Goal: Find specific page/section: Find specific page/section

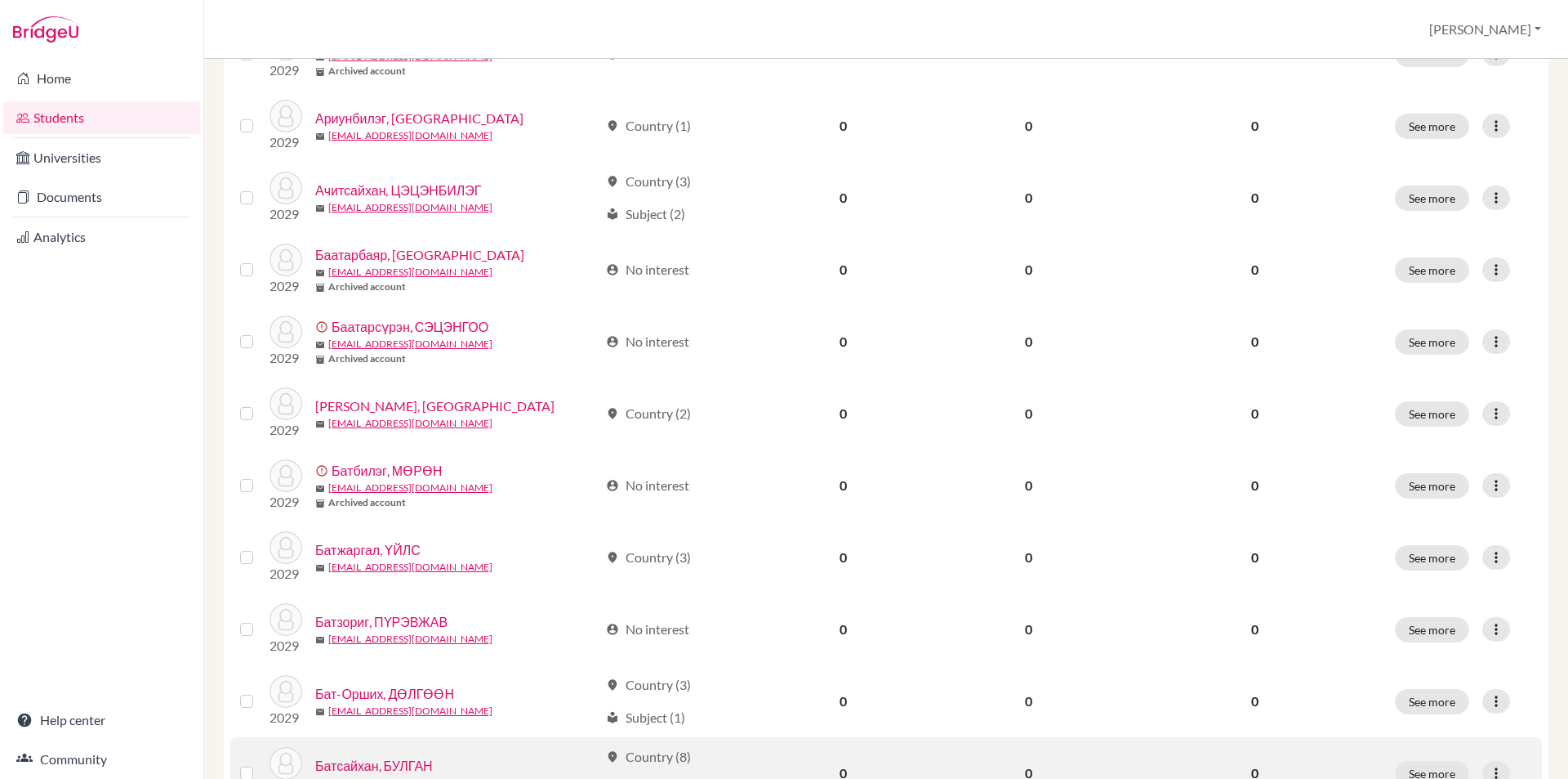
scroll to position [1091, 0]
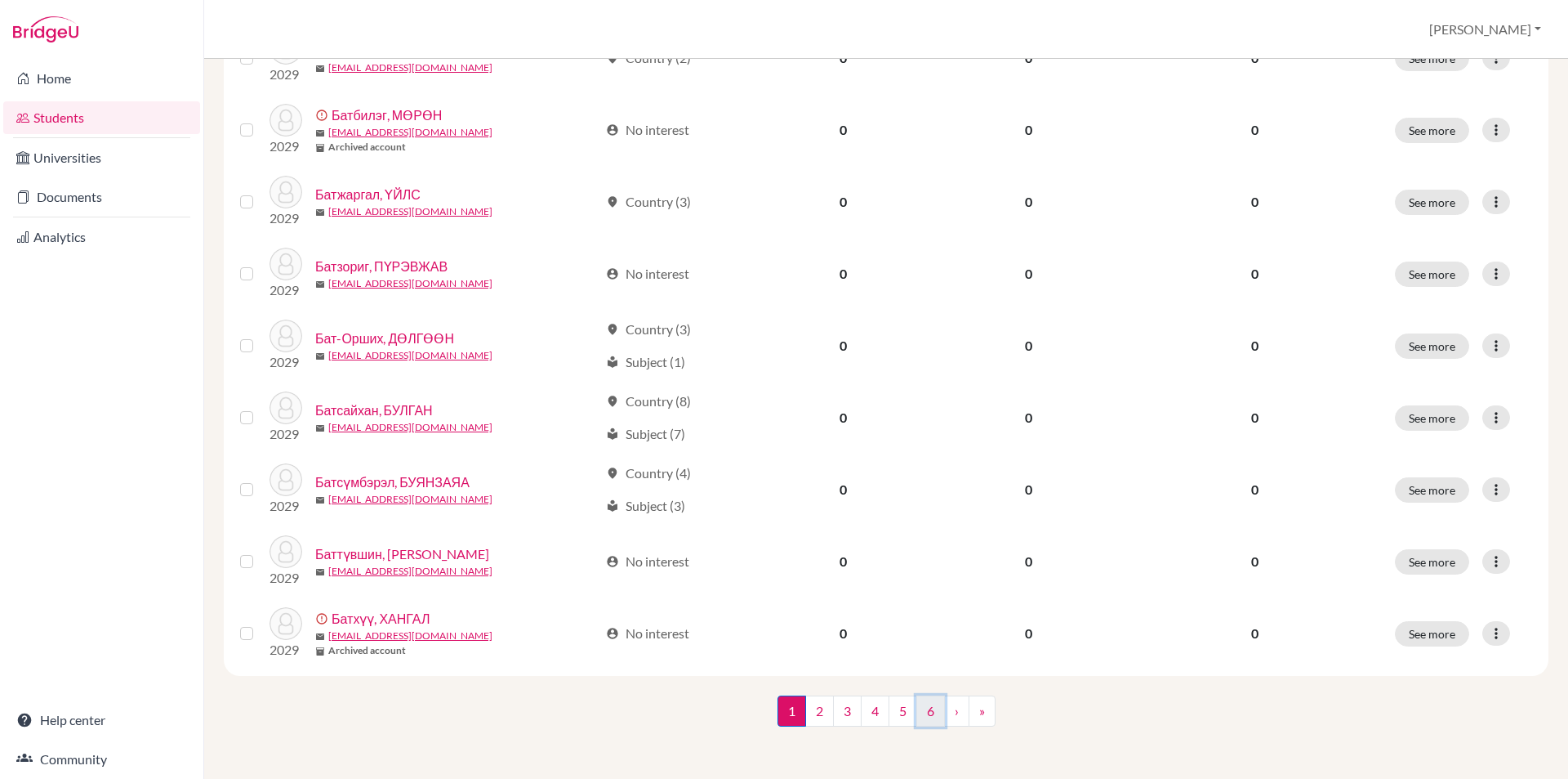
click at [916, 699] on link "6" at bounding box center [931, 711] width 29 height 31
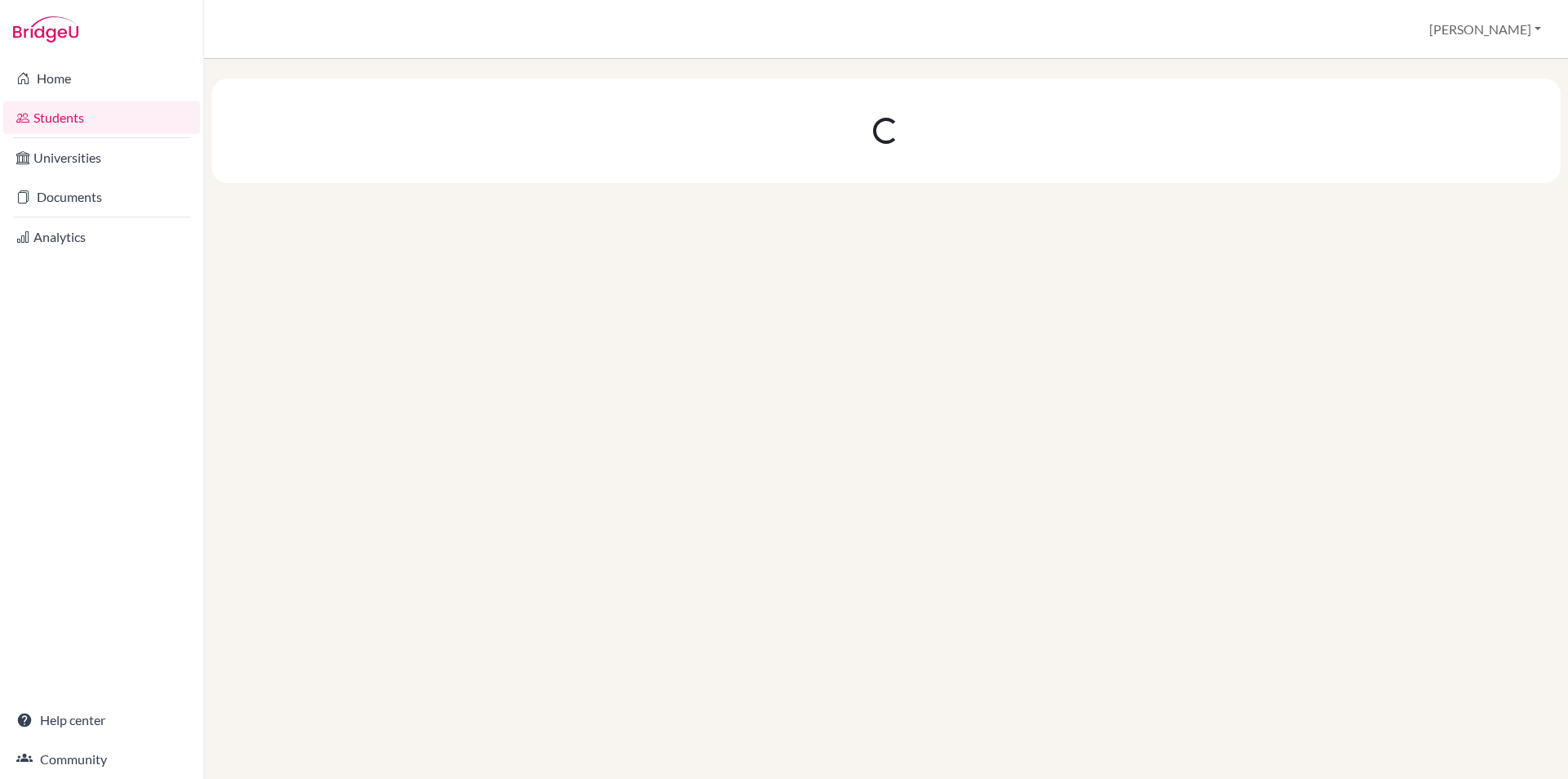
scroll to position [0, 0]
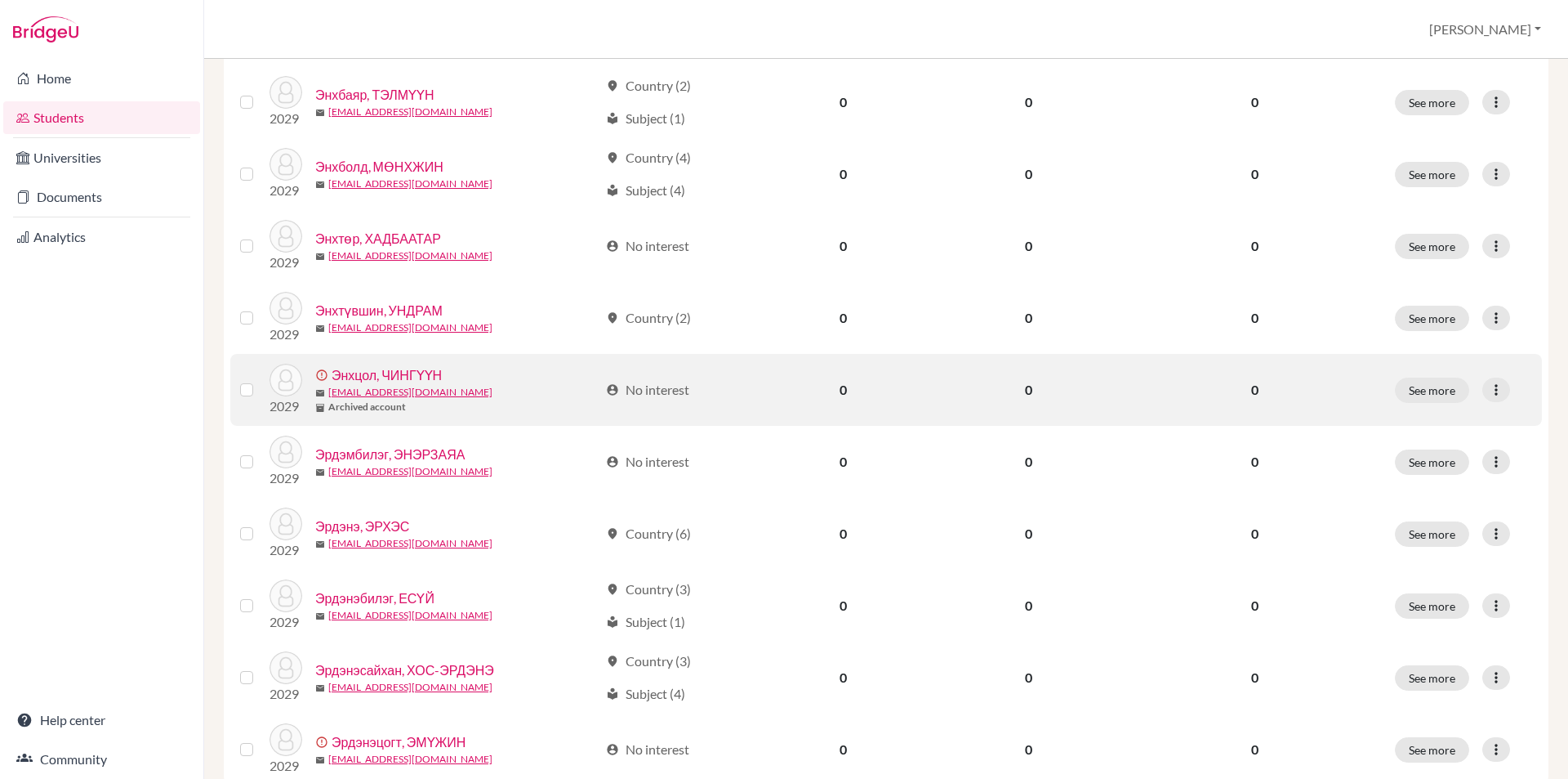
scroll to position [732, 0]
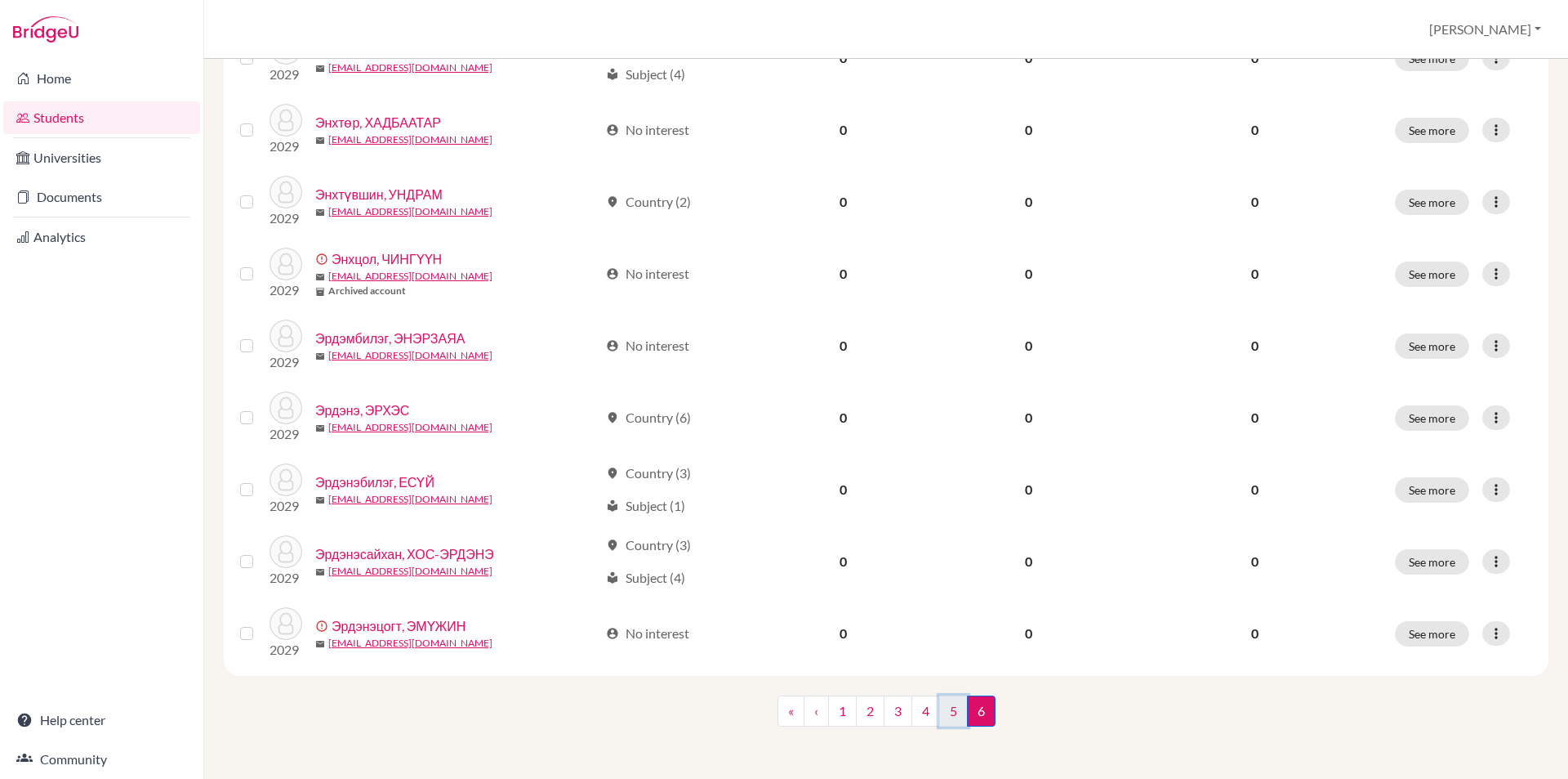
click at [947, 712] on link "5" at bounding box center [954, 711] width 29 height 31
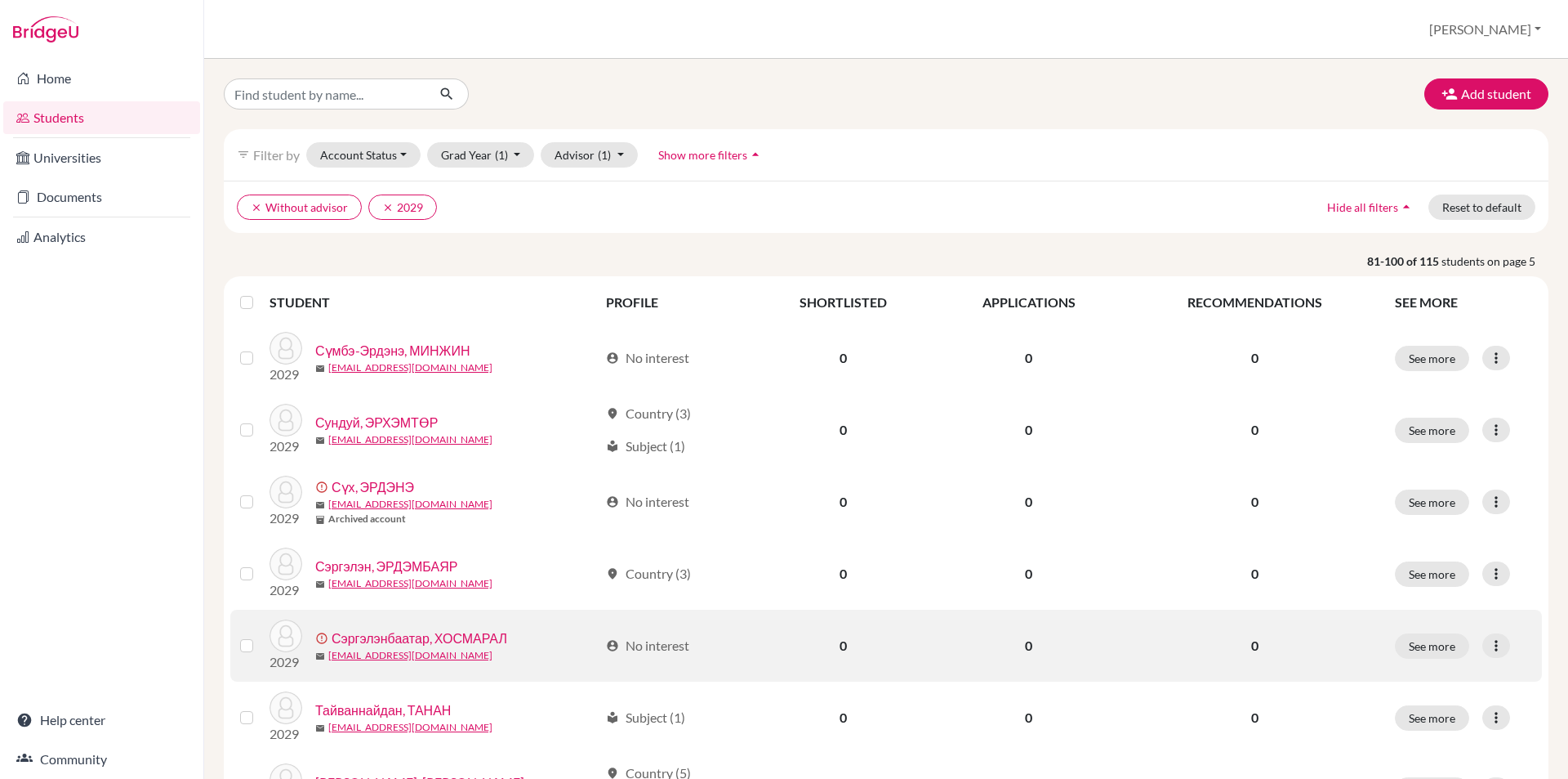
scroll to position [81, 0]
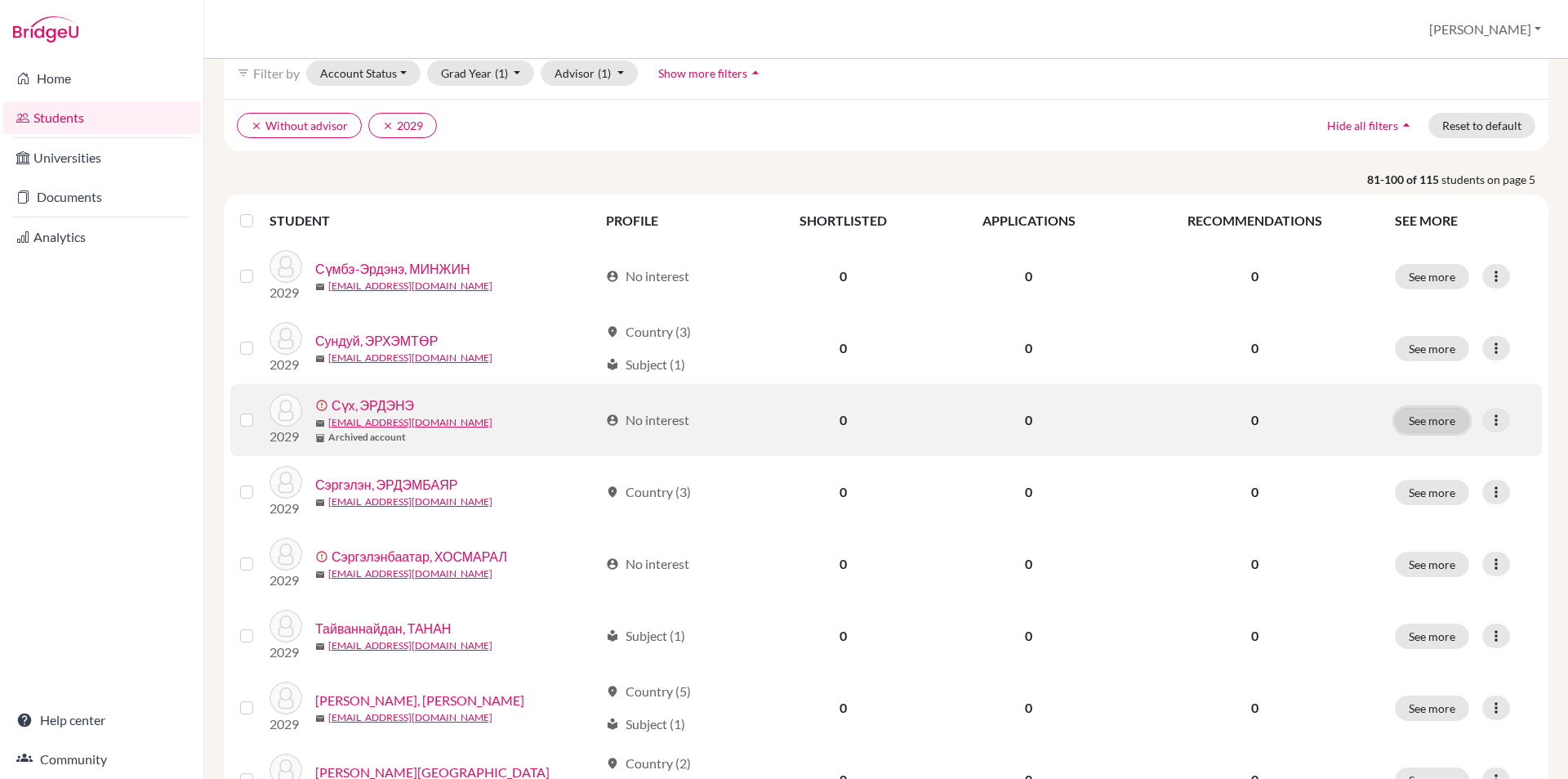
click at [1395, 428] on button "See more" at bounding box center [1432, 420] width 74 height 25
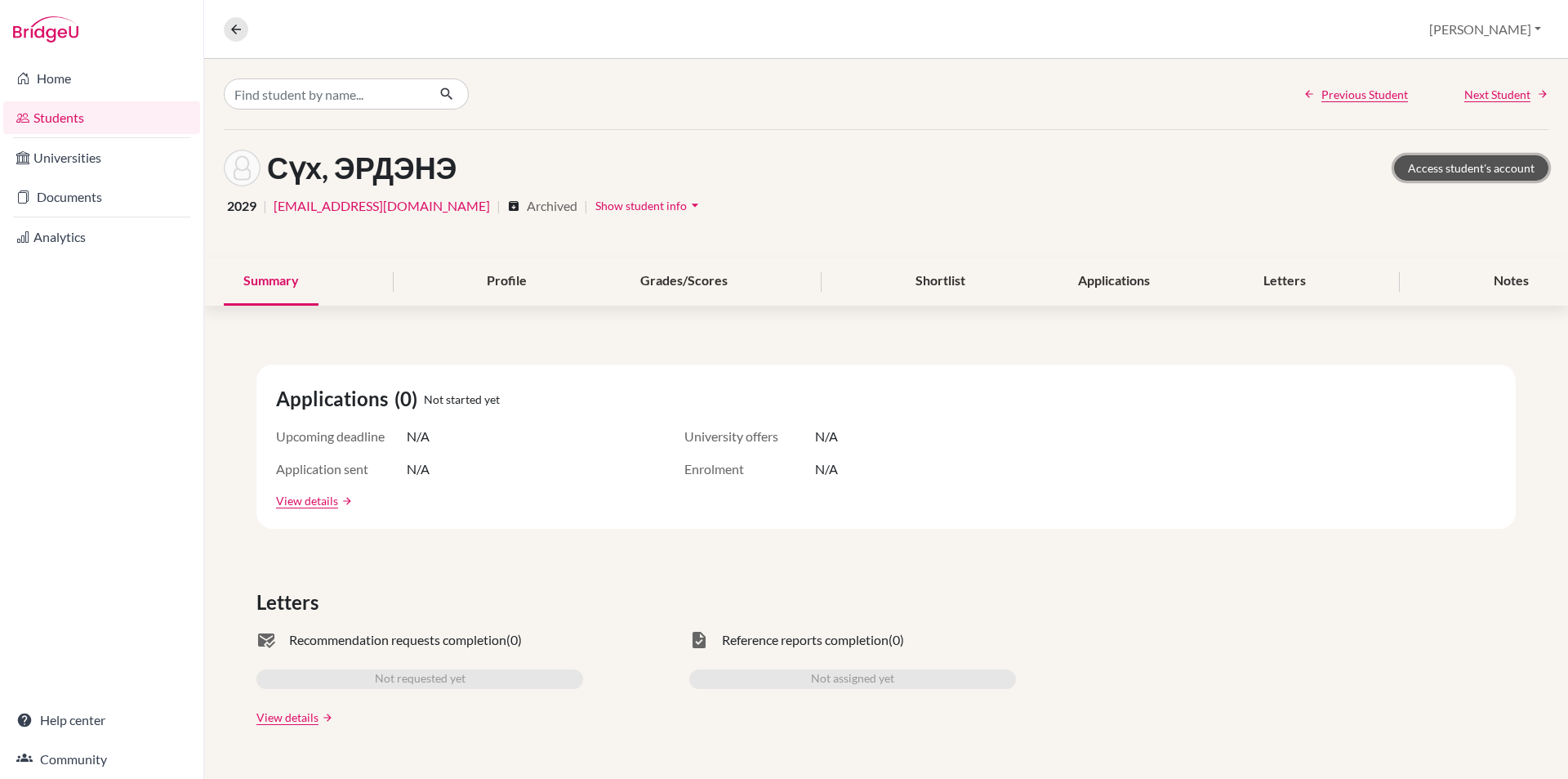
click at [1424, 170] on link "Access student's account" at bounding box center [1471, 168] width 155 height 25
click at [231, 27] on icon at bounding box center [236, 30] width 14 height 14
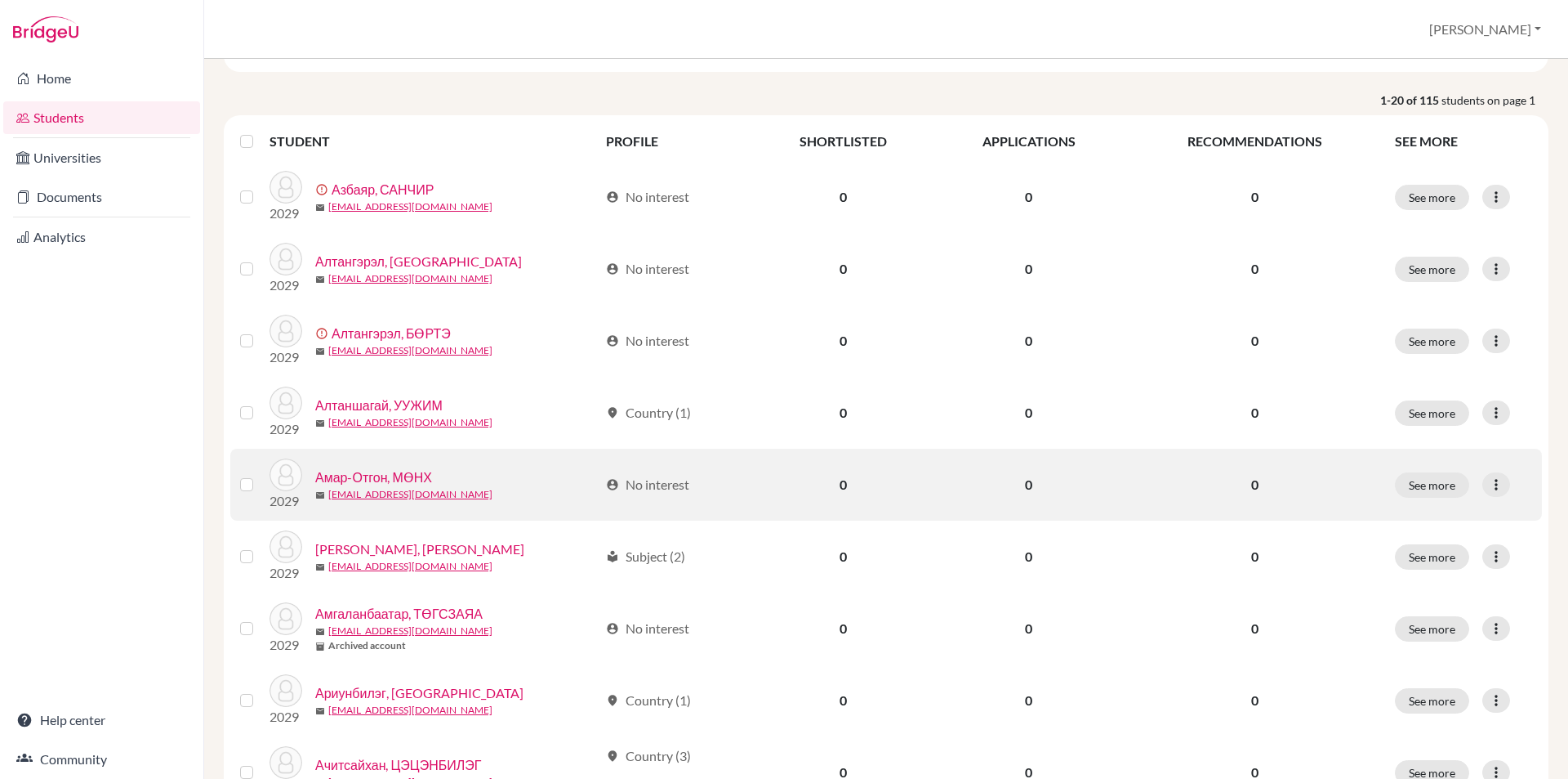
scroll to position [81, 0]
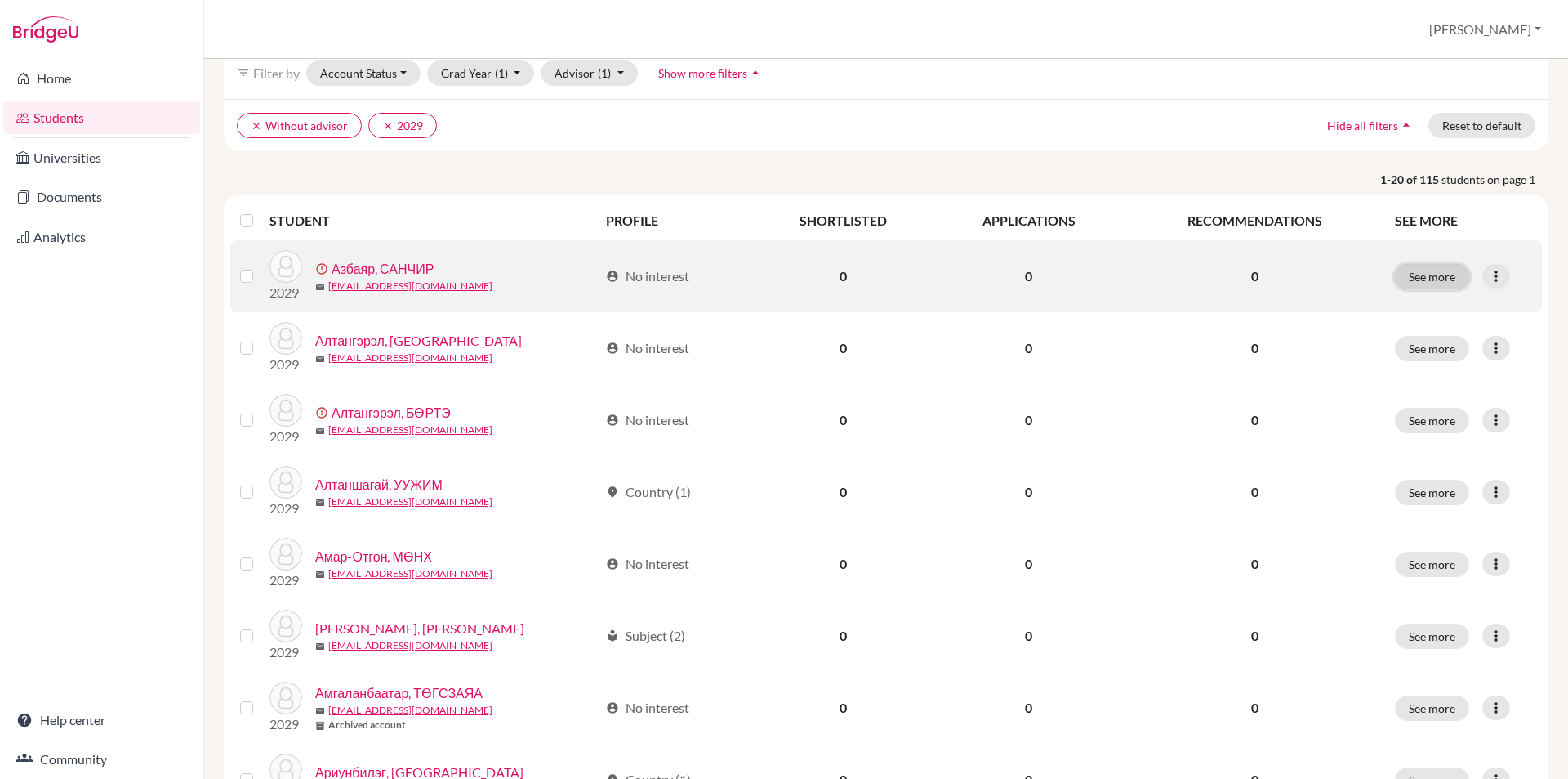
click at [1433, 279] on button "See more" at bounding box center [1432, 276] width 74 height 25
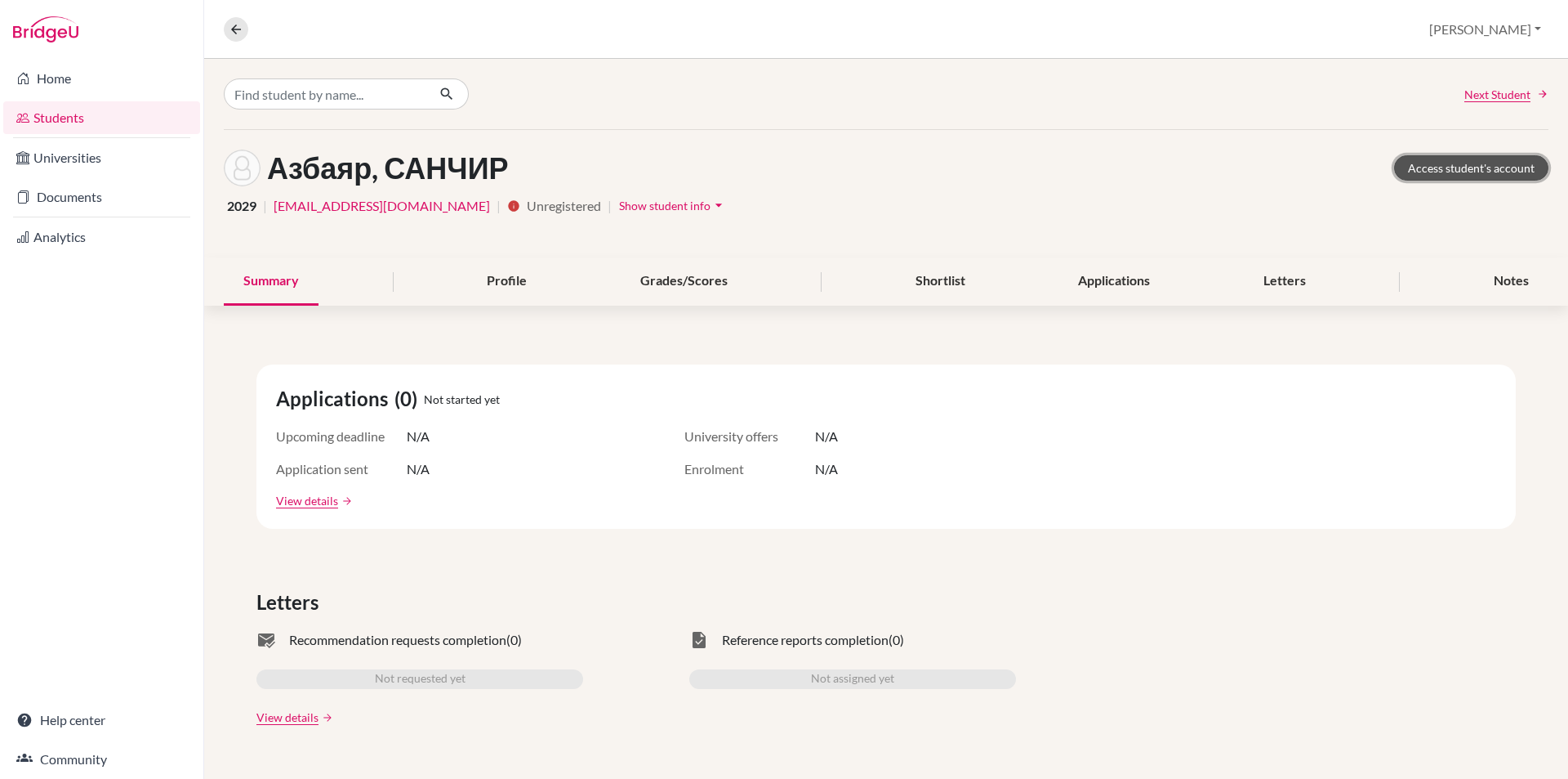
click at [1449, 171] on link "Access student's account" at bounding box center [1471, 168] width 155 height 25
